Goal: Task Accomplishment & Management: Manage account settings

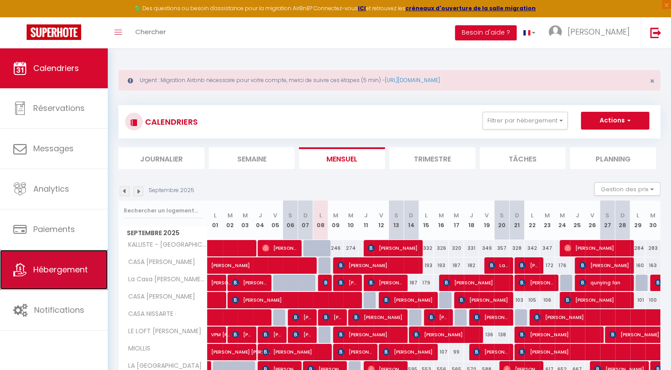
click at [82, 262] on link "Hébergement" at bounding box center [54, 270] width 108 height 40
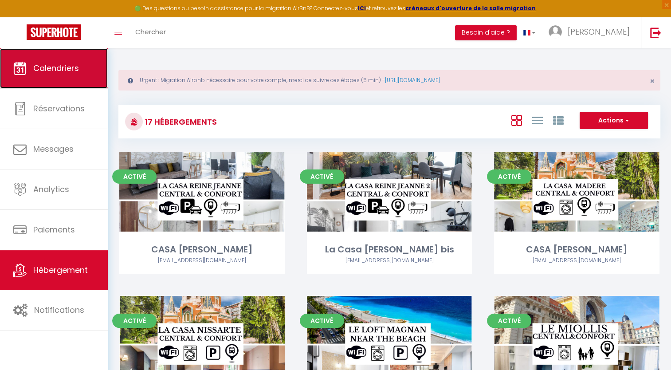
click at [55, 64] on span "Calendriers" at bounding box center [56, 68] width 46 height 11
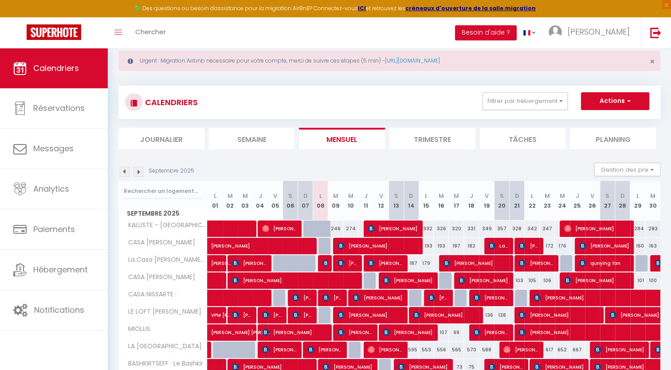
scroll to position [26, 0]
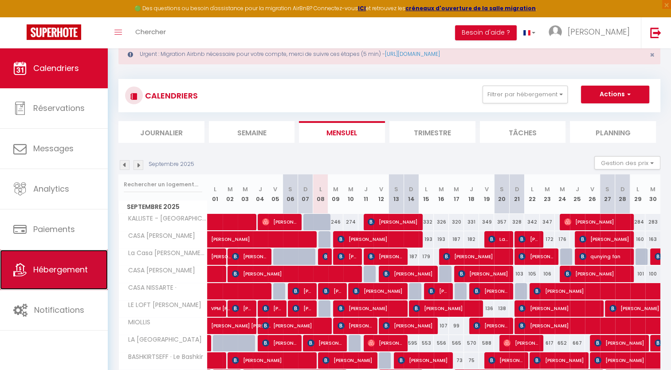
click at [61, 255] on link "Hébergement" at bounding box center [54, 270] width 108 height 40
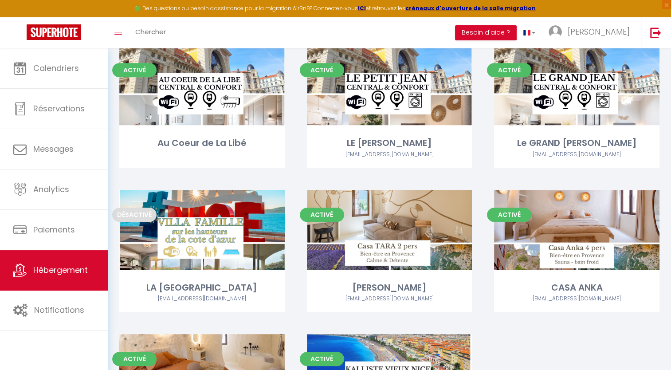
scroll to position [554, 0]
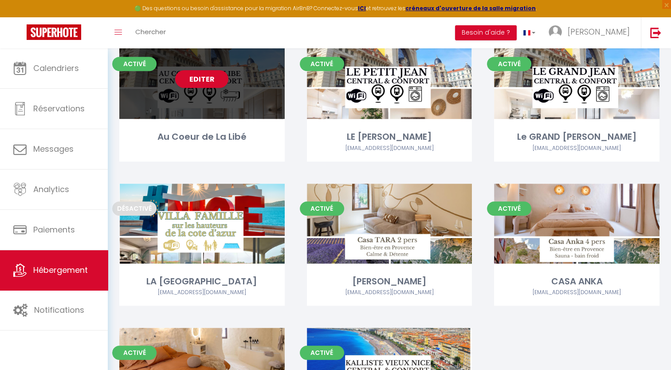
click at [206, 120] on div "Activé Editer Au Coeur de La Libé" at bounding box center [201, 100] width 165 height 122
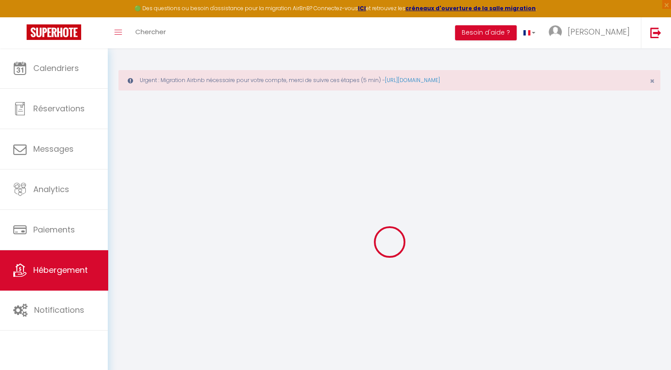
select select "+ 30 %"
select select "+ 35 %"
checkbox input "false"
checkbox input "true"
checkbox input "false"
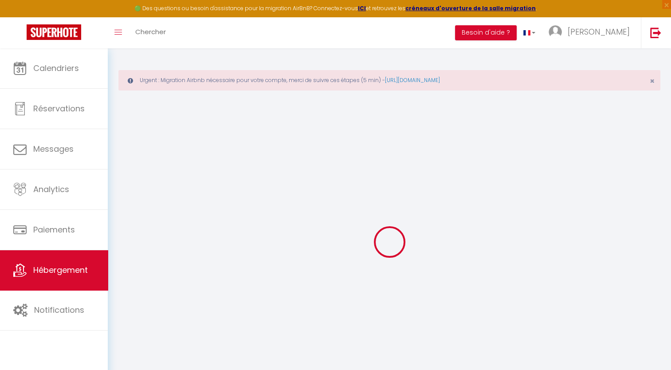
checkbox input "false"
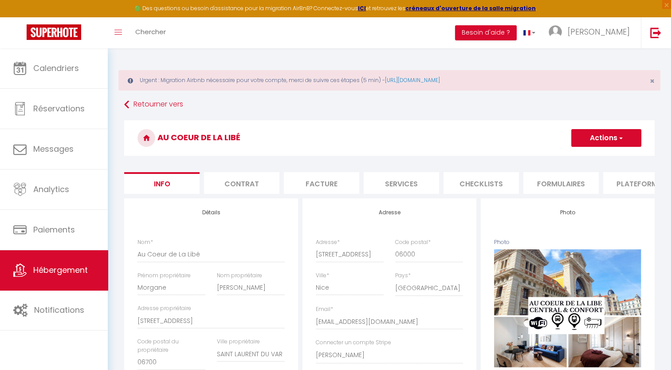
click at [621, 178] on li "Plateformes" at bounding box center [640, 183] width 75 height 22
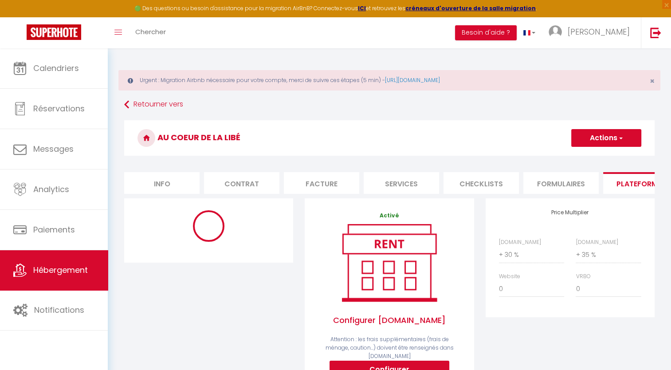
scroll to position [40, 0]
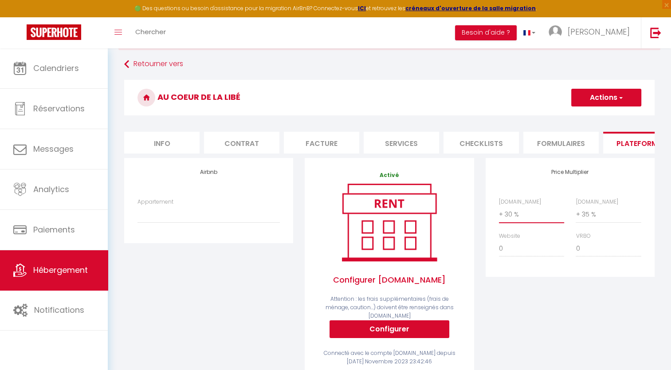
click at [527, 219] on select "0 + 1 % + 2 % + 3 % + 4 % + 5 % + 6 % + 7 % + 8 % + 9 %" at bounding box center [531, 214] width 65 height 17
select select "+ 22 %"
click at [499, 212] on select "0 + 1 % + 2 % + 3 % + 4 % + 5 % + 6 % + 7 % + 8 % + 9 %" at bounding box center [531, 214] width 65 height 17
click at [602, 220] on select "0 + 1 % + 2 % + 3 % + 4 % + 5 % + 6 % + 7 % + 8 % + 9 %" at bounding box center [608, 214] width 65 height 17
select select "+ 25 %"
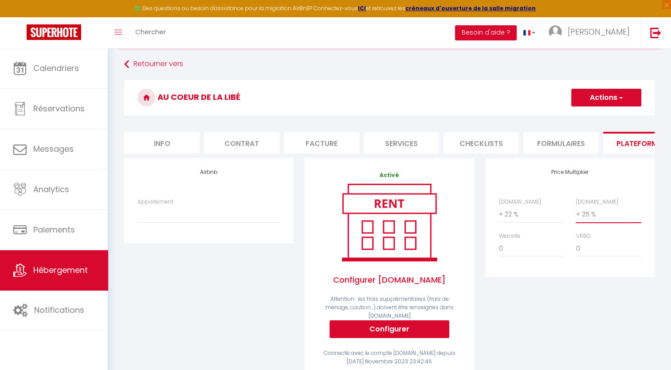
click at [576, 212] on select "0 + 1 % + 2 % + 3 % + 4 % + 5 % + 6 % + 7 % + 8 % + 9 %" at bounding box center [608, 214] width 65 height 17
click at [620, 96] on span "button" at bounding box center [621, 97] width 6 height 9
click at [589, 116] on link "Enregistrer" at bounding box center [606, 117] width 70 height 12
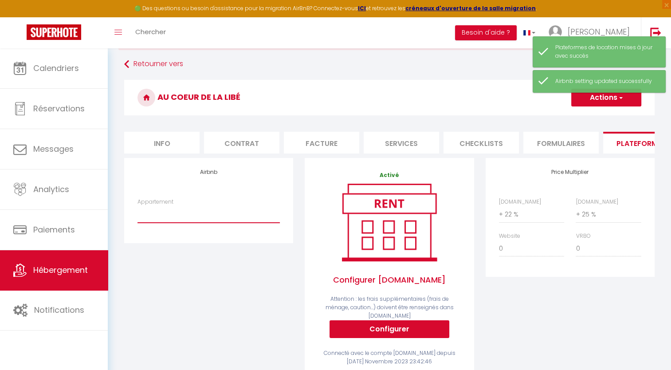
click at [175, 223] on select "47170 - CASA NISSARTE · *La casa [PERSON_NAME]* [GEOGRAPHIC_DATA] con Parking -…" at bounding box center [209, 214] width 142 height 17
select select "18301-762985822488767915"
click at [138, 212] on select "47170 - CASA NISSARTE · *La casa [PERSON_NAME]* [GEOGRAPHIC_DATA] con Parking -…" at bounding box center [209, 214] width 142 height 17
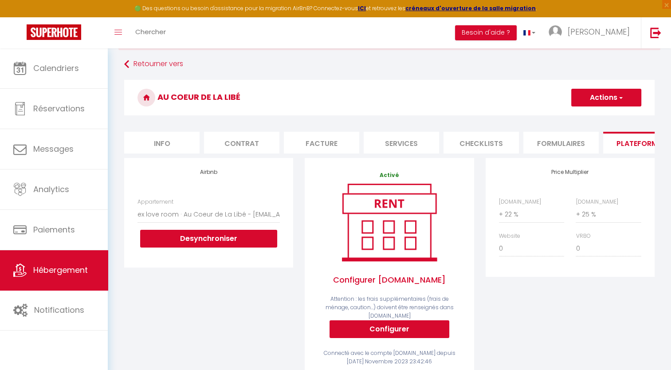
click at [611, 90] on button "Actions" at bounding box center [606, 98] width 70 height 18
click at [606, 114] on link "Enregistrer" at bounding box center [606, 117] width 70 height 12
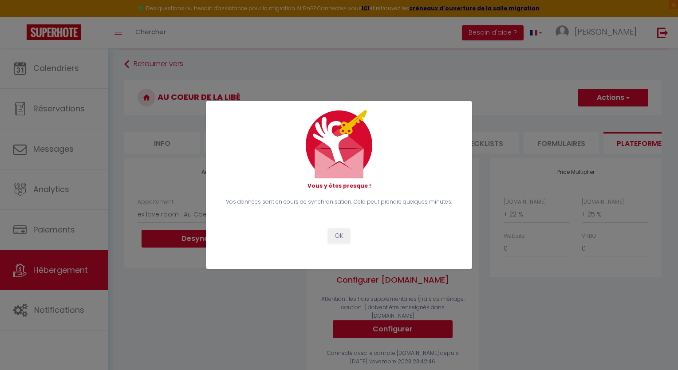
click at [338, 243] on div "Vous y êtes presque ! Vos données sont en cours de synchronisation. Cela peut p…" at bounding box center [339, 185] width 242 height 150
drag, startPoint x: 349, startPoint y: 243, endPoint x: 345, endPoint y: 234, distance: 9.1
click at [345, 234] on button "OK" at bounding box center [339, 235] width 22 height 15
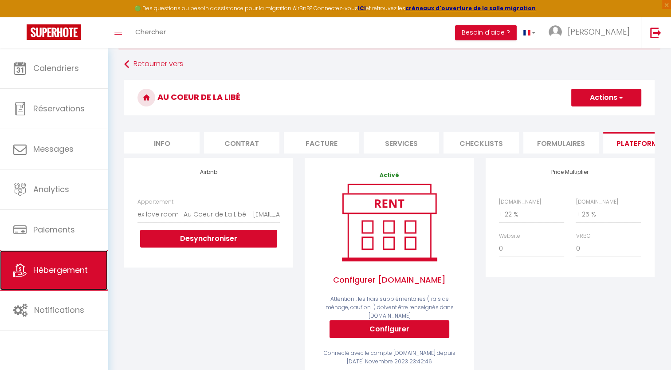
click at [62, 268] on span "Hébergement" at bounding box center [60, 269] width 55 height 11
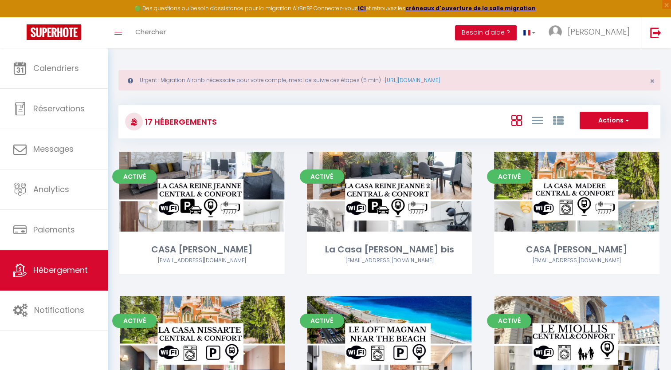
scroll to position [323, 0]
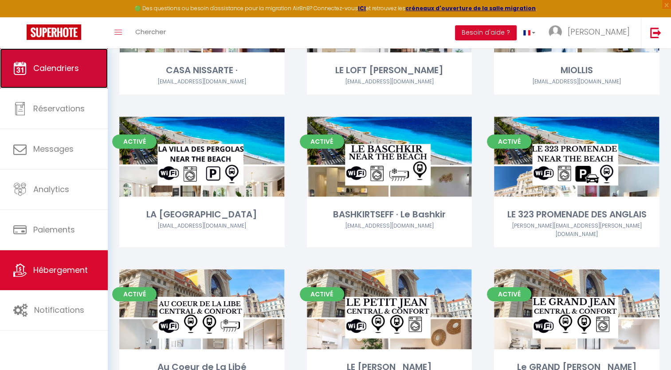
click at [38, 77] on link "Calendriers" at bounding box center [54, 68] width 108 height 40
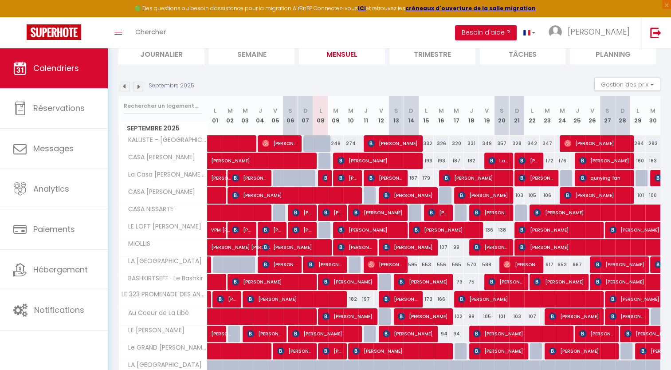
scroll to position [105, 0]
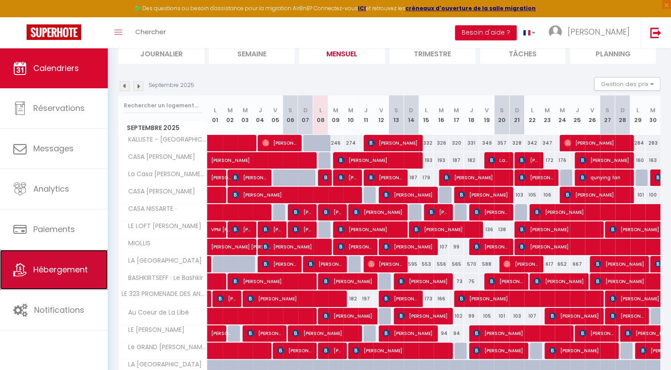
click at [64, 278] on link "Hébergement" at bounding box center [54, 270] width 108 height 40
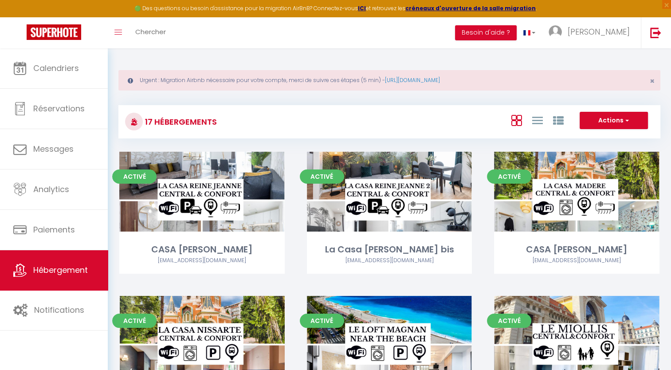
click at [670, 249] on div "Activé Editer CASA [PERSON_NAME] [EMAIL_ADDRESS][DOMAIN_NAME]" at bounding box center [577, 224] width 188 height 144
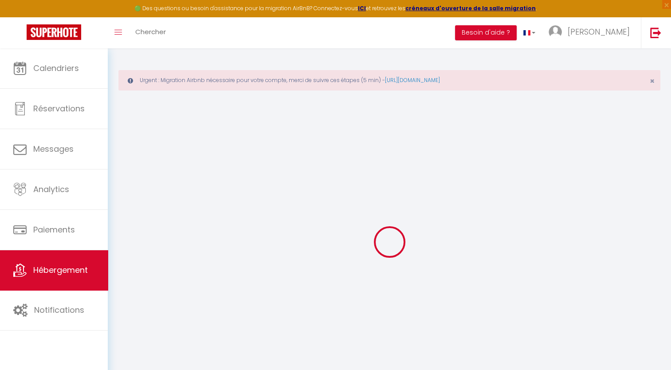
select select "+ 30 %"
select select "+ 25 %"
checkbox input "false"
checkbox input "true"
checkbox input "false"
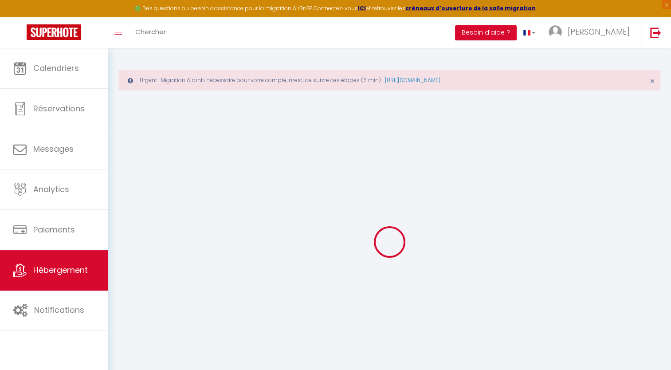
checkbox input "false"
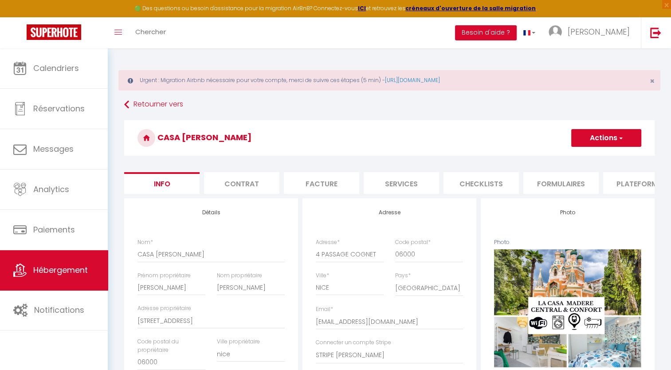
click at [419, 185] on li "Services" at bounding box center [401, 183] width 75 height 22
select select
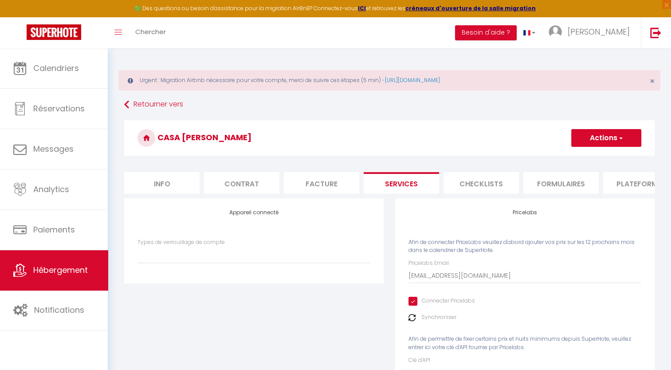
click at [497, 267] on div "Pricelabs Email [EMAIL_ADDRESS][DOMAIN_NAME]" at bounding box center [525, 271] width 233 height 24
click at [626, 183] on li "Plateformes" at bounding box center [640, 183] width 75 height 22
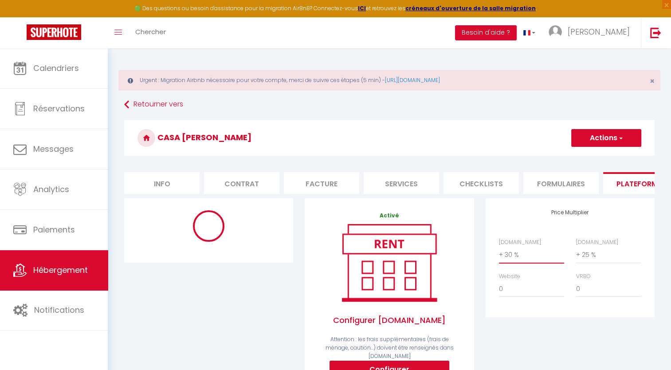
click at [520, 260] on select "0 + 1 % + 2 % + 3 % + 4 % + 5 % + 6 % + 7 % + 8 % + 9 %" at bounding box center [531, 254] width 65 height 17
select select "EUR"
select select
select select "1538-19029107"
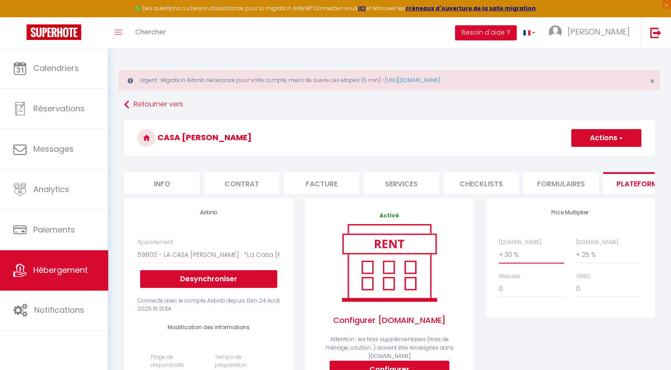
select select "+ 22 %"
click at [499, 253] on select "0 + 1 % + 2 % + 3 % + 4 % + 5 % + 6 % + 7 % + 8 % + 9 %" at bounding box center [531, 254] width 65 height 17
select select
click at [595, 260] on select "0 + 1 % + 2 % + 3 % + 4 % + 5 % + 6 % + 7 % + 8 % + 9 %" at bounding box center [608, 254] width 65 height 17
select select "+ 22 %"
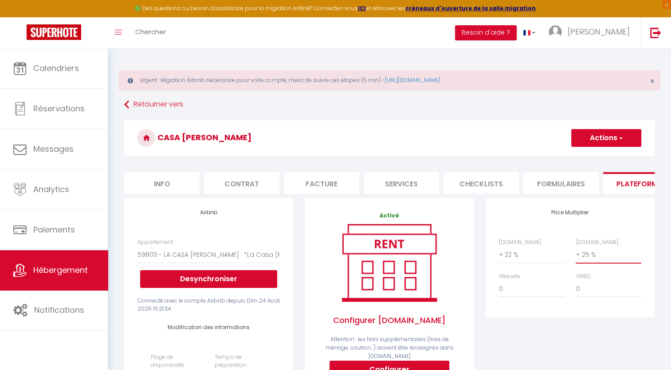
click at [576, 253] on select "0 + 1 % + 2 % + 3 % + 4 % + 5 % + 6 % + 7 % + 8 % + 9 %" at bounding box center [608, 254] width 65 height 17
select select
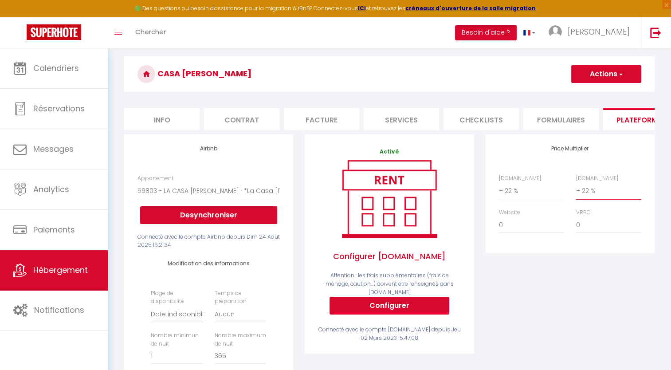
scroll to position [57, 0]
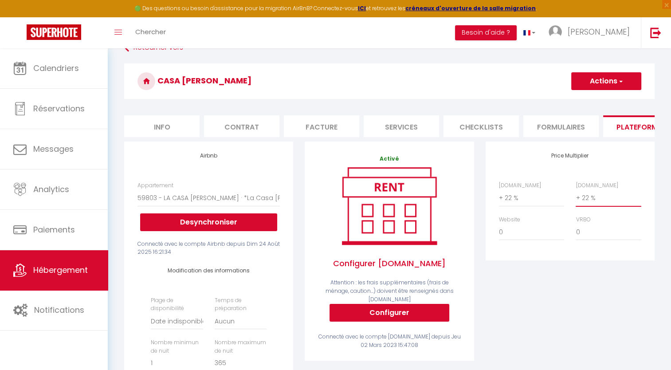
click at [596, 204] on select "0 + 1 % + 2 % + 3 % + 4 % + 5 % + 6 % + 7 % + 8 % + 9 %" at bounding box center [608, 197] width 65 height 17
select select "+ 25 %"
click at [576, 196] on select "0 + 1 % + 2 % + 3 % + 4 % + 5 % + 6 % + 7 % + 8 % + 9 %" at bounding box center [608, 197] width 65 height 17
select select
click at [625, 81] on button "Actions" at bounding box center [606, 81] width 70 height 18
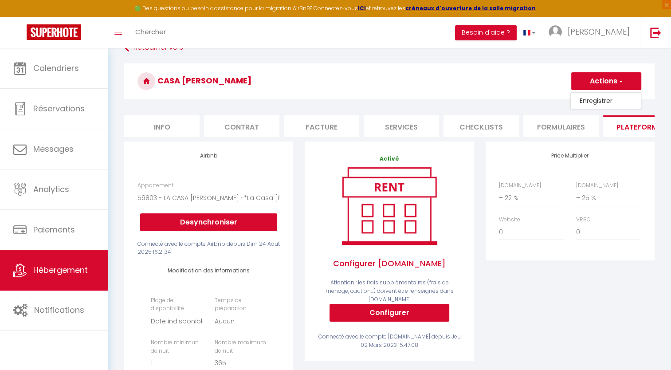
click at [605, 100] on link "Enregistrer" at bounding box center [606, 101] width 70 height 12
select select "EUR"
select select
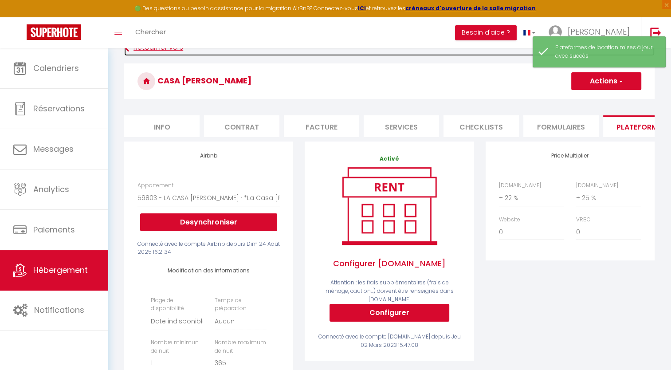
click at [147, 49] on link "Retourner vers" at bounding box center [389, 48] width 531 height 16
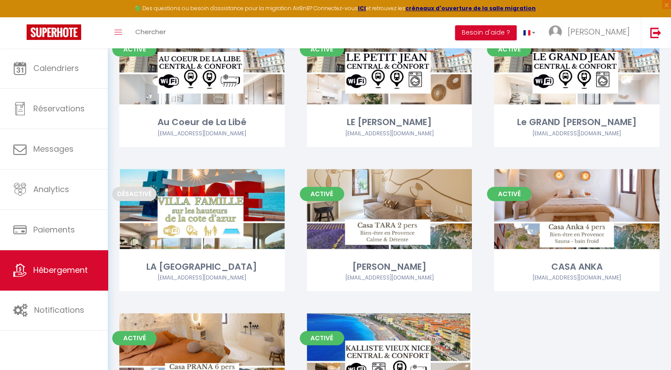
scroll to position [657, 0]
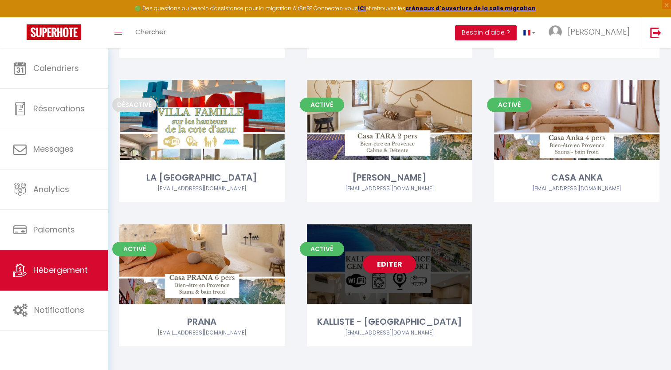
click at [417, 256] on div "Editer" at bounding box center [389, 264] width 165 height 80
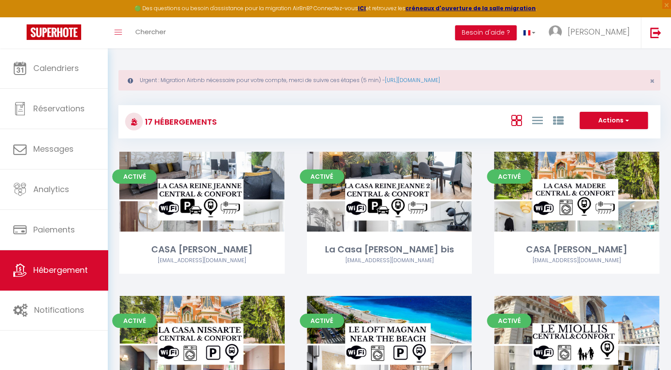
select select "3"
select select "2"
select select "1"
select select
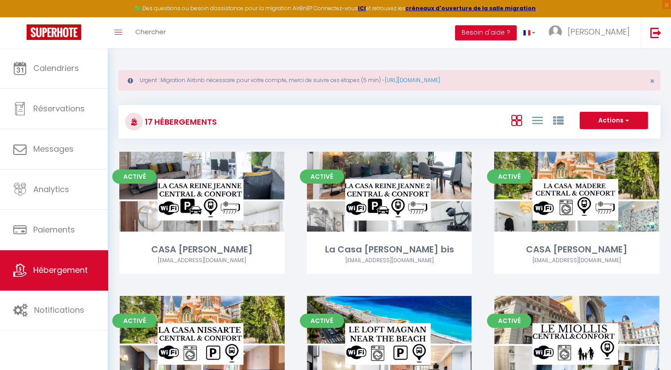
select select "28"
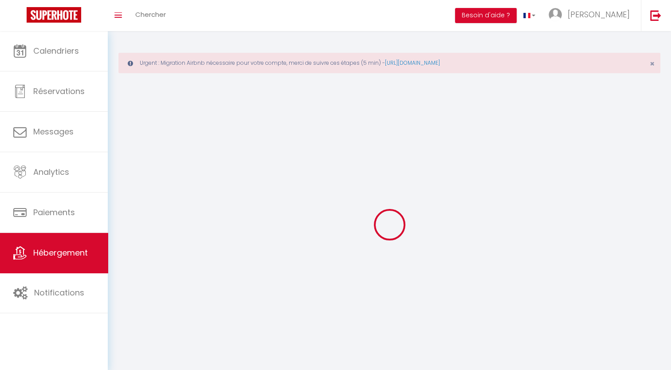
select select
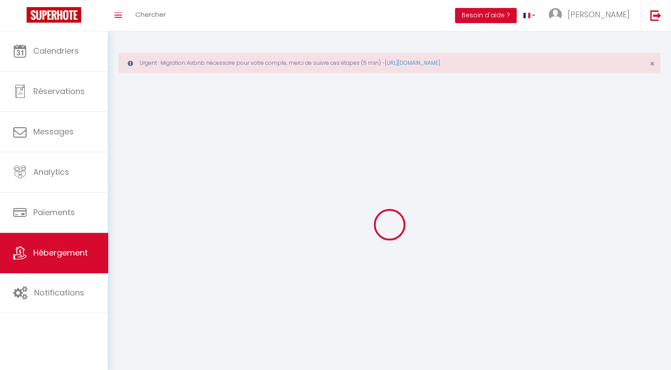
select select
checkbox input "false"
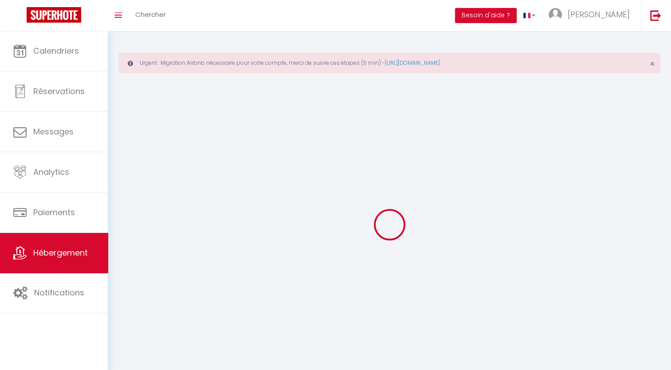
select select
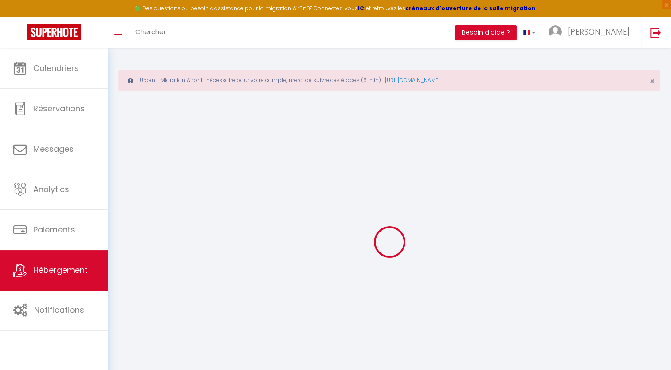
click at [396, 256] on icon at bounding box center [390, 242] width 42 height 42
select select
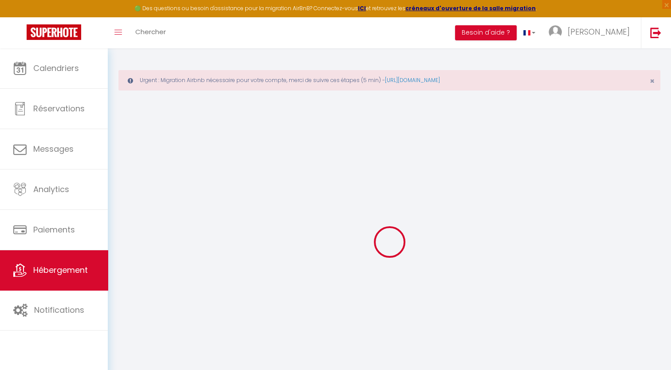
select select
checkbox input "false"
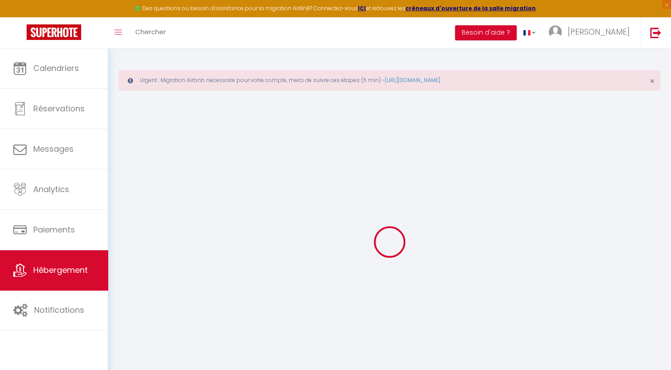
checkbox input "false"
select select
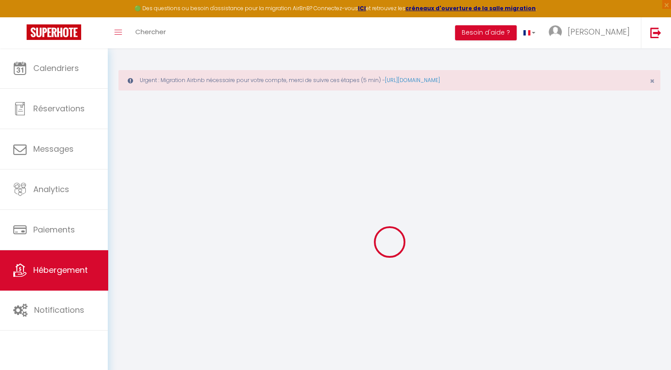
select select
checkbox input "false"
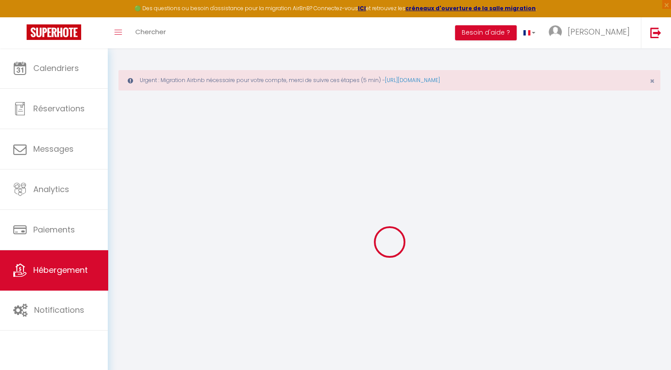
checkbox input "false"
select select
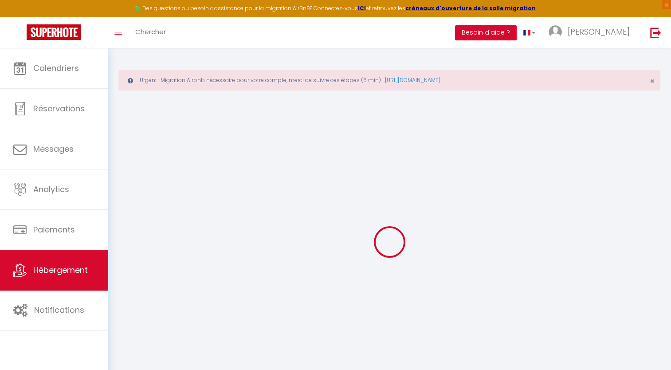
select select
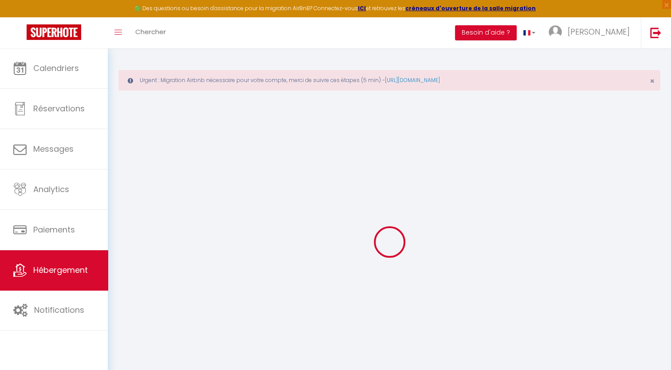
select select
checkbox input "false"
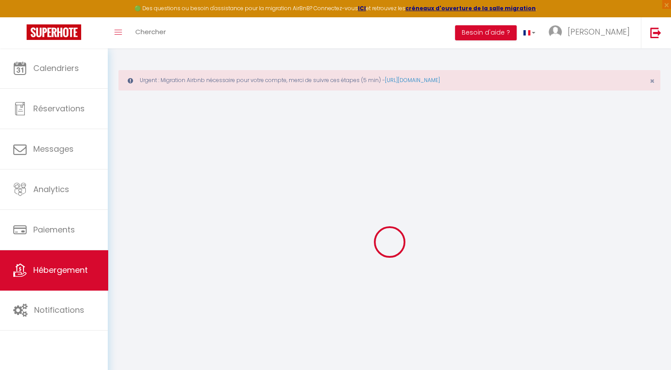
select select
type input "KALLISTE - [GEOGRAPHIC_DATA]"
type input "[PERSON_NAME]"
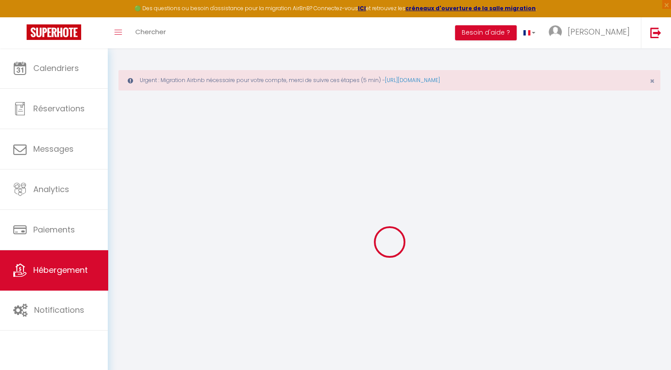
type input "[STREET_ADDRESS]"
type input "06300"
type input "NICE"
select select "6"
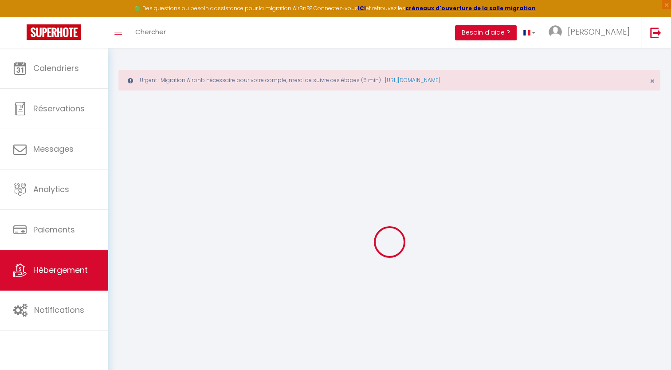
select select "3"
select select "2"
type input "100"
type input "150"
type input "400"
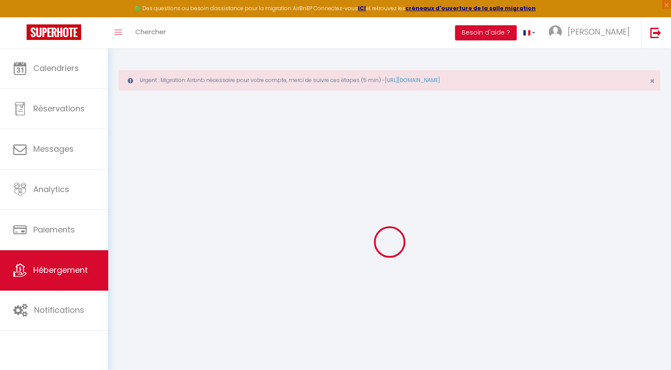
select select
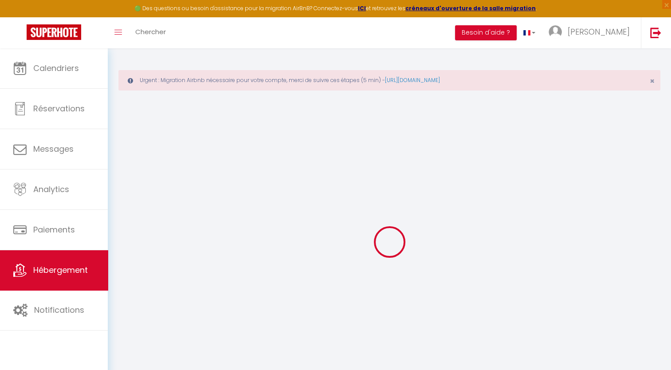
type input "[STREET_ADDRESS][PERSON_NAME]"
type input "06300"
type input "NICE"
type input "[EMAIL_ADDRESS][DOMAIN_NAME]"
select select "9596"
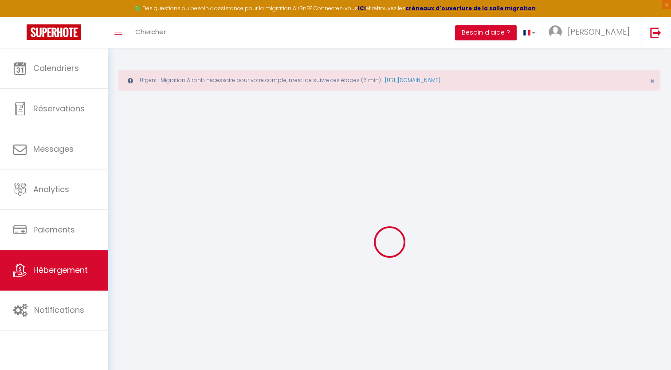
checkbox input "false"
type input "150"
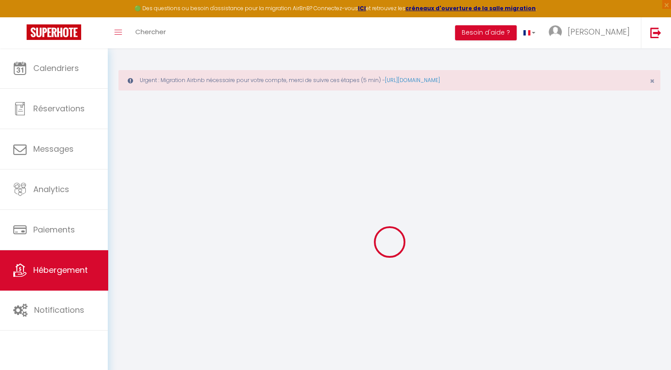
type input "0"
select select
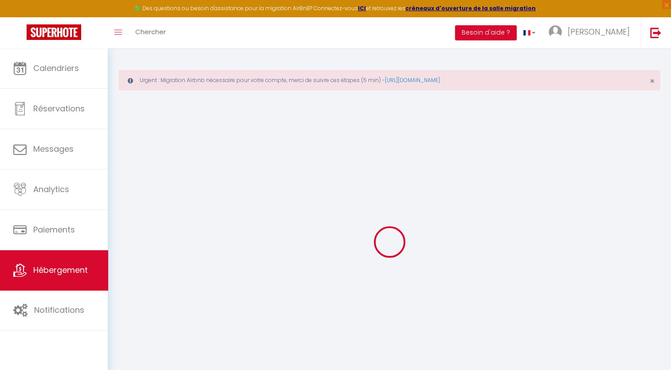
select select
checkbox input "false"
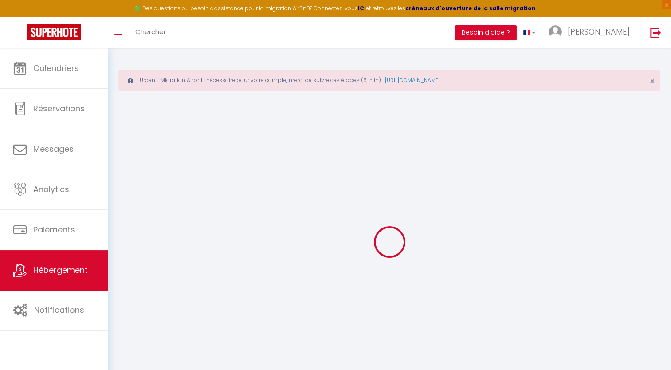
checkbox input "false"
select select "+ 20 %"
select select "+ 28 %"
checkbox input "false"
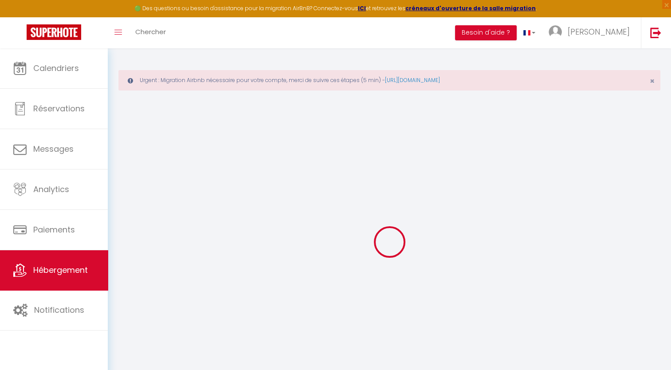
checkbox input "false"
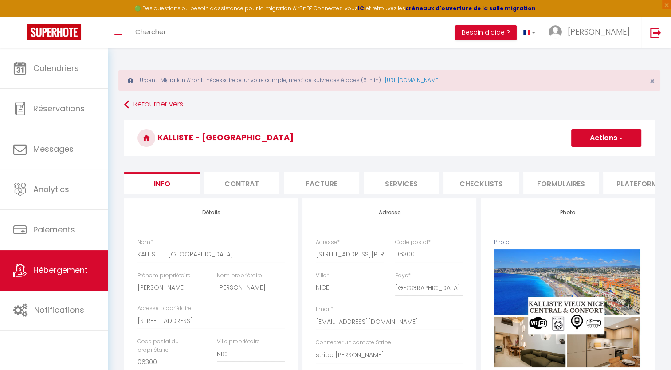
click at [623, 177] on li "Plateformes" at bounding box center [640, 183] width 75 height 22
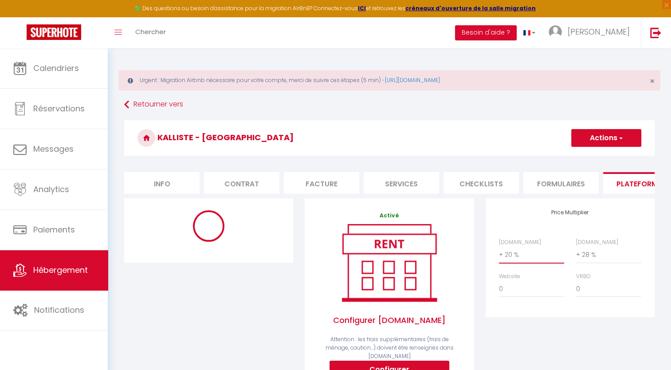
click at [530, 263] on select "0 + 1 % + 2 % + 3 % + 4 % + 5 % + 6 % + 7 % + 8 % + 9 %" at bounding box center [531, 254] width 65 height 17
select select "+ 22 %"
click at [499, 253] on select "0 + 1 % + 2 % + 3 % + 4 % + 5 % + 6 % + 7 % + 8 % + 9 %" at bounding box center [531, 254] width 65 height 17
select select "365"
select select "EUR"
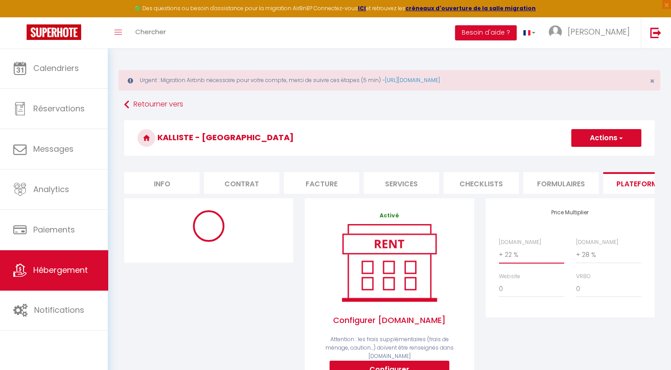
select select "12113-1448486752315654149"
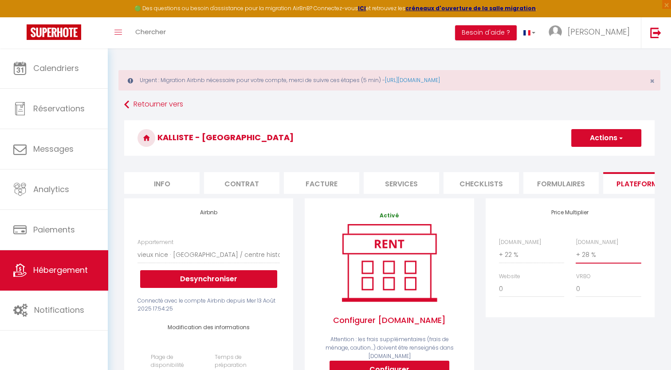
click at [612, 259] on select "0 + 1 % + 2 % + 3 % + 4 % + 5 % + 6 % + 7 % + 8 % + 9 %" at bounding box center [608, 254] width 65 height 17
click at [576, 253] on select "0 + 1 % + 2 % + 3 % + 4 % + 5 % + 6 % + 7 % + 8 % + 9 %" at bounding box center [608, 254] width 65 height 17
click at [619, 134] on span "button" at bounding box center [621, 138] width 6 height 9
click at [604, 156] on link "Enregistrer" at bounding box center [606, 158] width 70 height 12
select select "365"
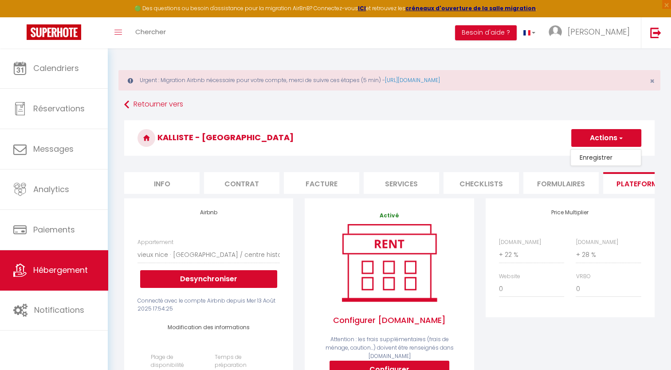
select select "EUR"
click at [83, 265] on span "Hébergement" at bounding box center [60, 269] width 55 height 11
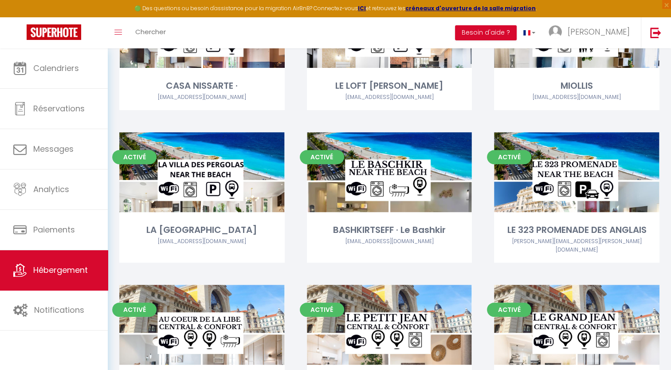
scroll to position [307, 0]
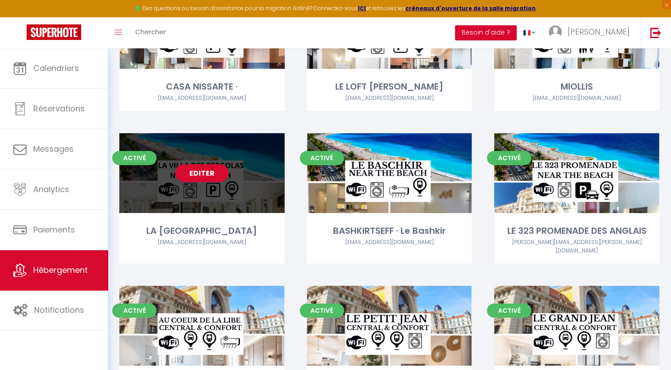
click at [203, 171] on link "Editer" at bounding box center [201, 173] width 53 height 18
select select "3"
select select "2"
select select "1"
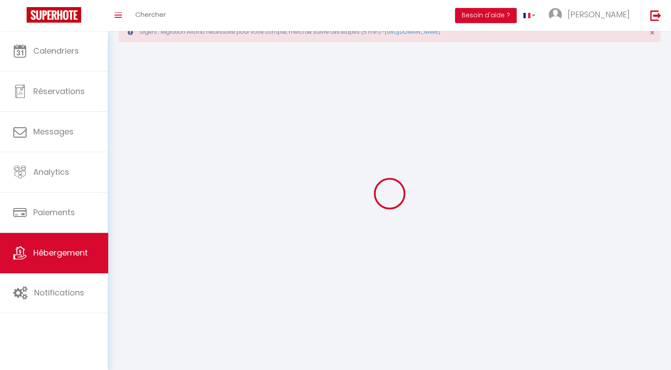
select select
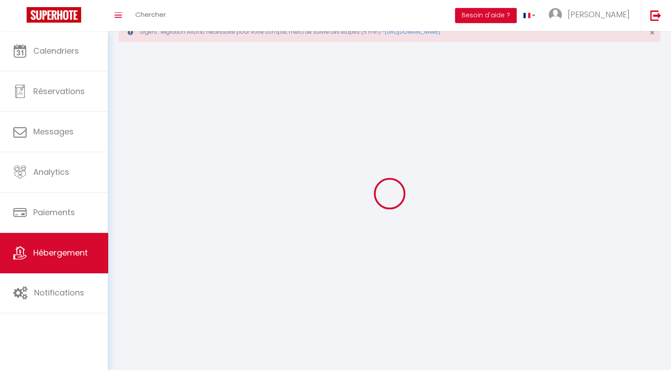
checkbox input "false"
select select
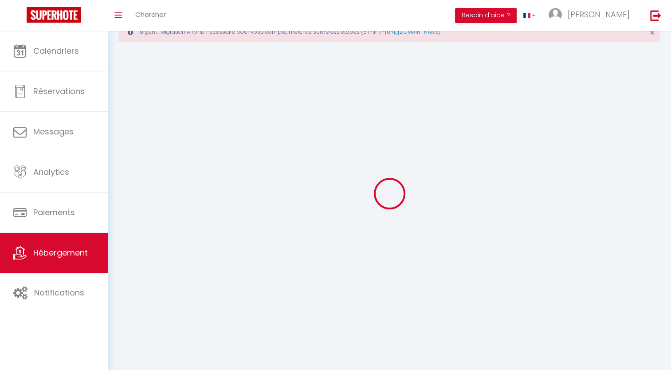
select select
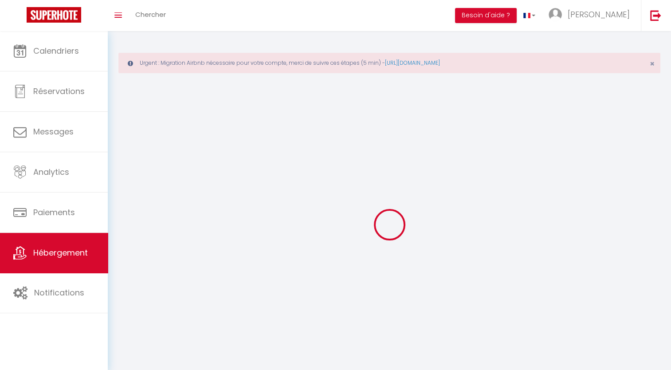
select select
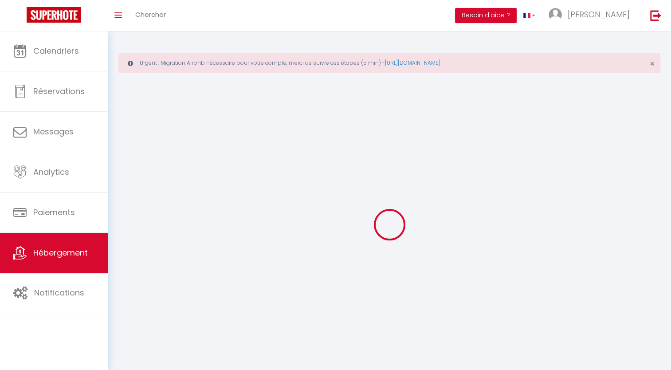
checkbox input "false"
select select
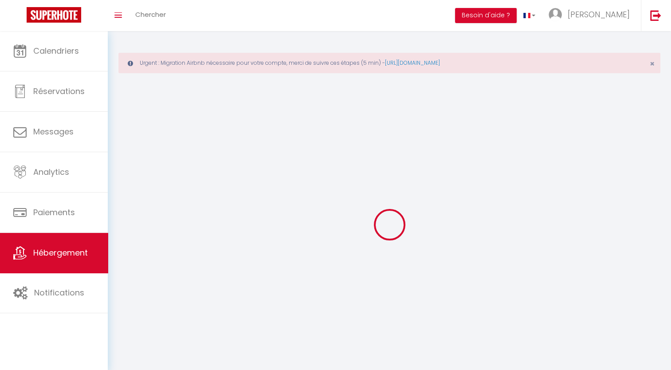
select select
select select "28"
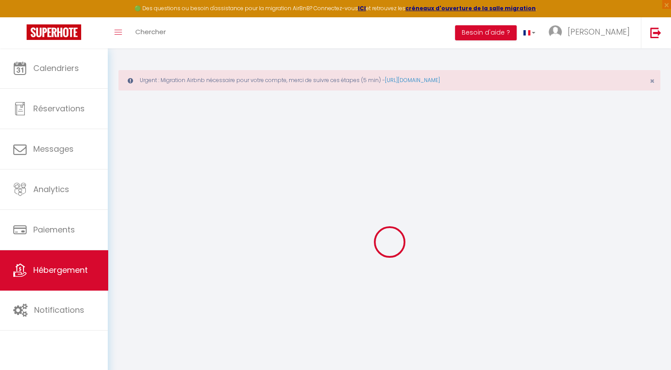
select select
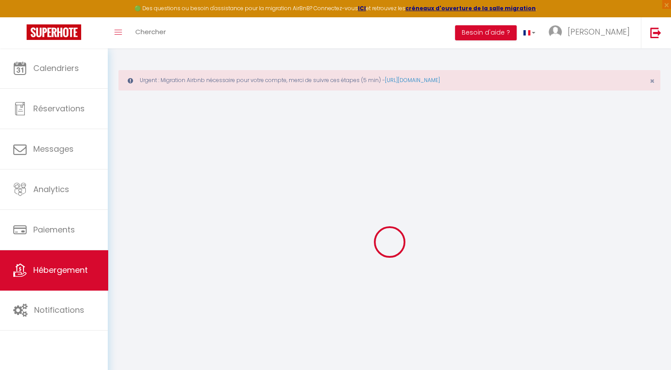
select select
checkbox input "false"
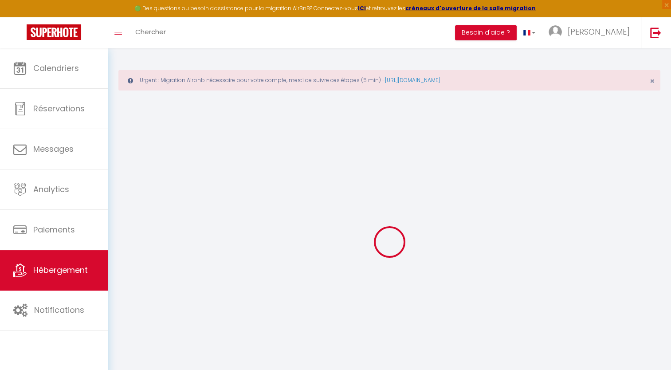
select select
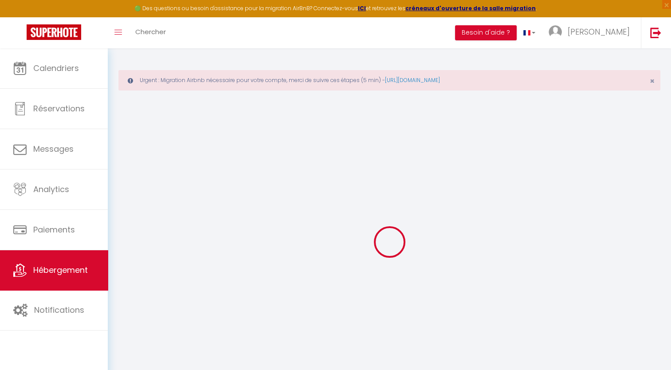
select select
checkbox input "false"
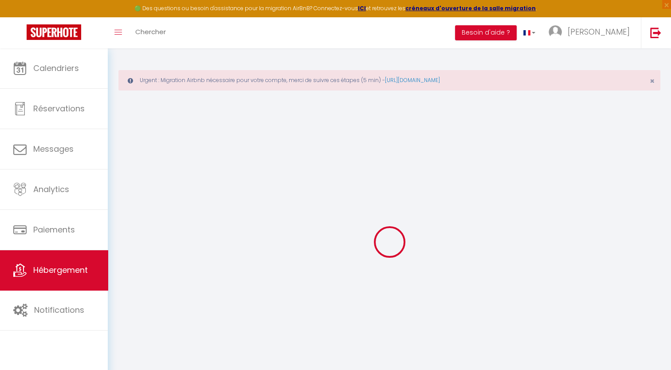
checkbox input "false"
select select
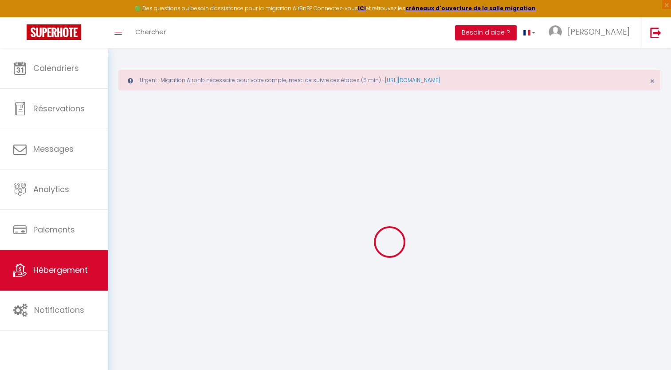
select select
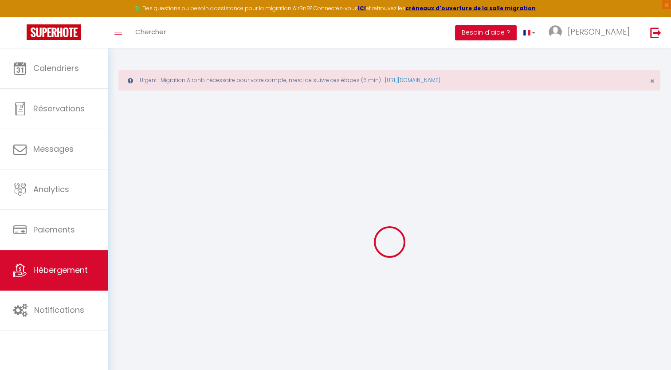
checkbox input "false"
select select
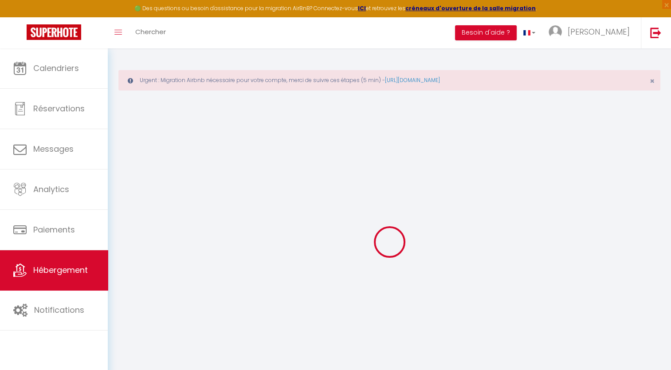
select select
select select "+ 20 %"
select select "16:00"
select select "22:00"
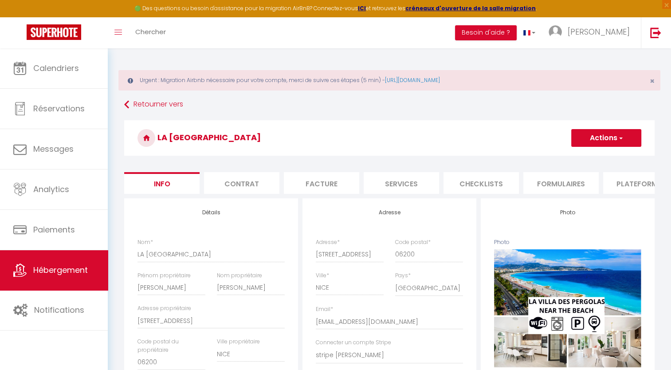
drag, startPoint x: 598, startPoint y: 182, endPoint x: 609, endPoint y: 185, distance: 11.0
click at [609, 185] on ul "Info Contrat Facture Services Checklists Formulaires Plateformes Paramètres web…" at bounding box center [389, 183] width 531 height 22
click at [609, 185] on li "Plateformes" at bounding box center [640, 183] width 75 height 22
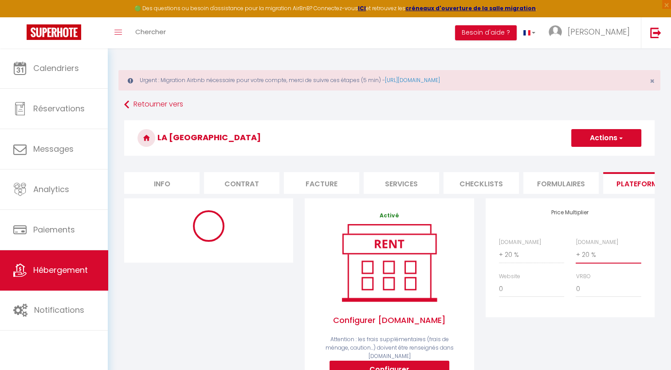
click at [587, 263] on select "0 + 1 % + 2 % + 3 % + 4 % + 5 % + 6 % + 7 % + 8 % + 9 %" at bounding box center [608, 254] width 65 height 17
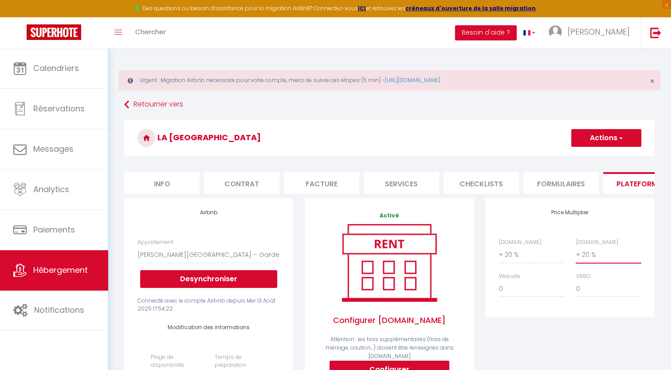
click at [576, 253] on select "0 + 1 % + 2 % + 3 % + 4 % + 5 % + 6 % + 7 % + 8 % + 9 %" at bounding box center [608, 254] width 65 height 17
click at [538, 257] on select "0 + 1 % + 2 % + 3 % + 4 % + 5 % + 6 % + 7 % + 8 % + 9 %" at bounding box center [531, 254] width 65 height 17
click at [499, 253] on select "0 + 1 % + 2 % + 3 % + 4 % + 5 % + 6 % + 7 % + 8 % + 9 %" at bounding box center [531, 254] width 65 height 17
click at [602, 263] on select "0 + 1 % + 2 % + 3 % + 4 % + 5 % + 6 % + 7 % + 8 % + 9 %" at bounding box center [608, 254] width 65 height 17
click at [576, 253] on select "0 + 1 % + 2 % + 3 % + 4 % + 5 % + 6 % + 7 % + 8 % + 9 %" at bounding box center [608, 254] width 65 height 17
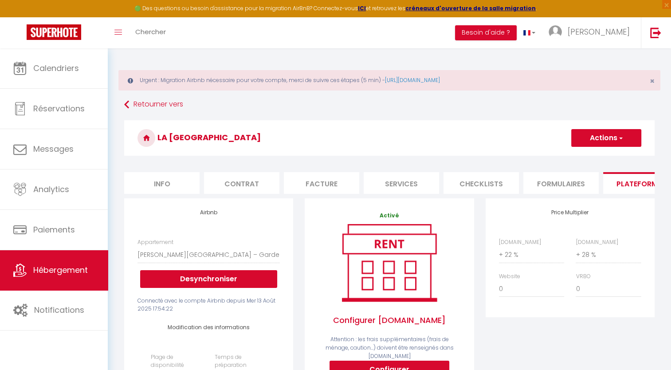
click at [591, 142] on button "Actions" at bounding box center [606, 138] width 70 height 18
click at [590, 160] on link "Enregistrer" at bounding box center [606, 158] width 70 height 12
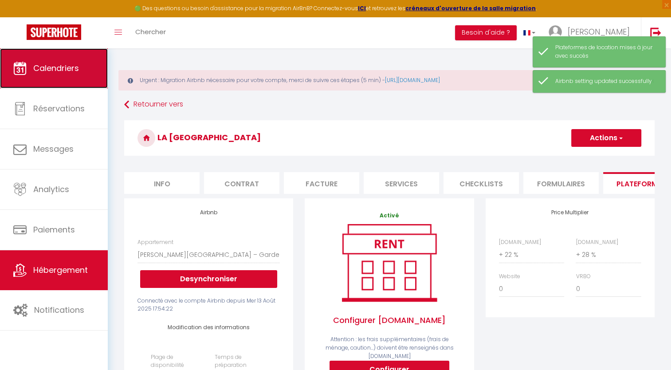
click at [88, 64] on link "Calendriers" at bounding box center [54, 68] width 108 height 40
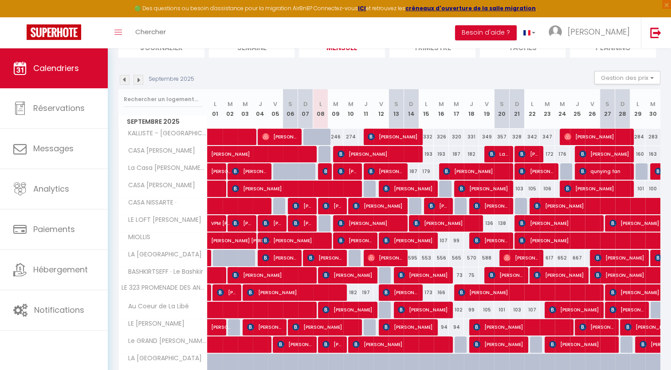
scroll to position [110, 0]
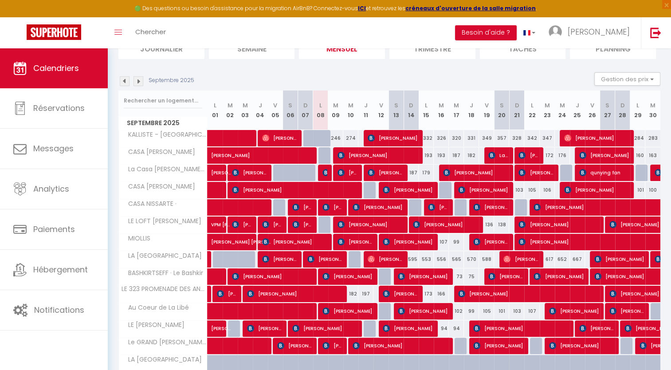
click at [145, 87] on div "Septembre 2025 Gestion des prix Nb Nuits minimum Règles Disponibilité" at bounding box center [389, 81] width 542 height 18
click at [136, 81] on img at bounding box center [139, 81] width 10 height 10
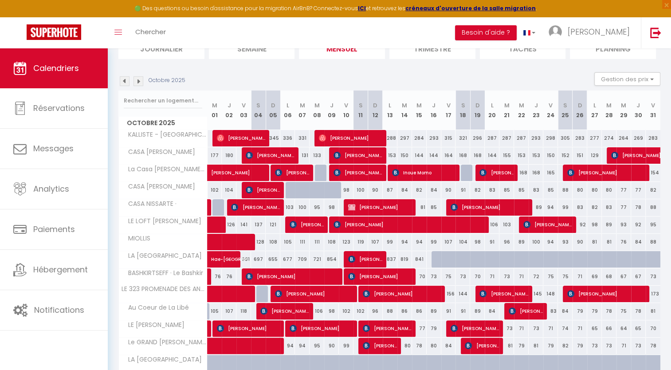
click at [123, 82] on img at bounding box center [125, 81] width 10 height 10
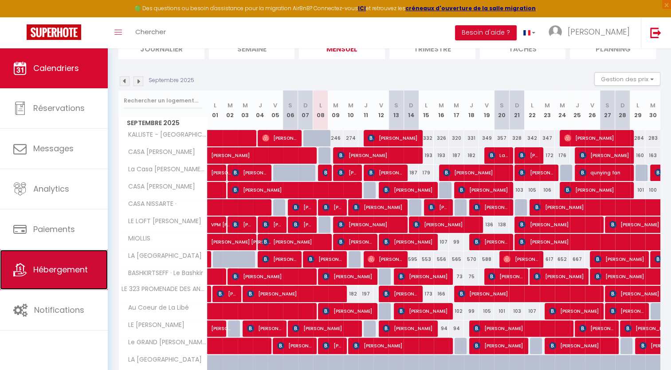
click at [69, 279] on link "Hébergement" at bounding box center [54, 270] width 108 height 40
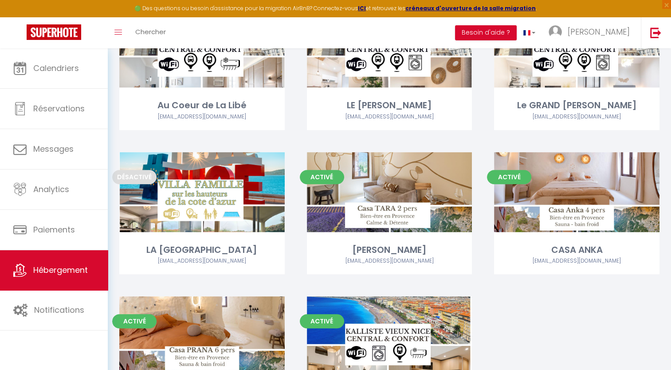
scroll to position [641, 0]
